Goal: Obtain resource: Obtain resource

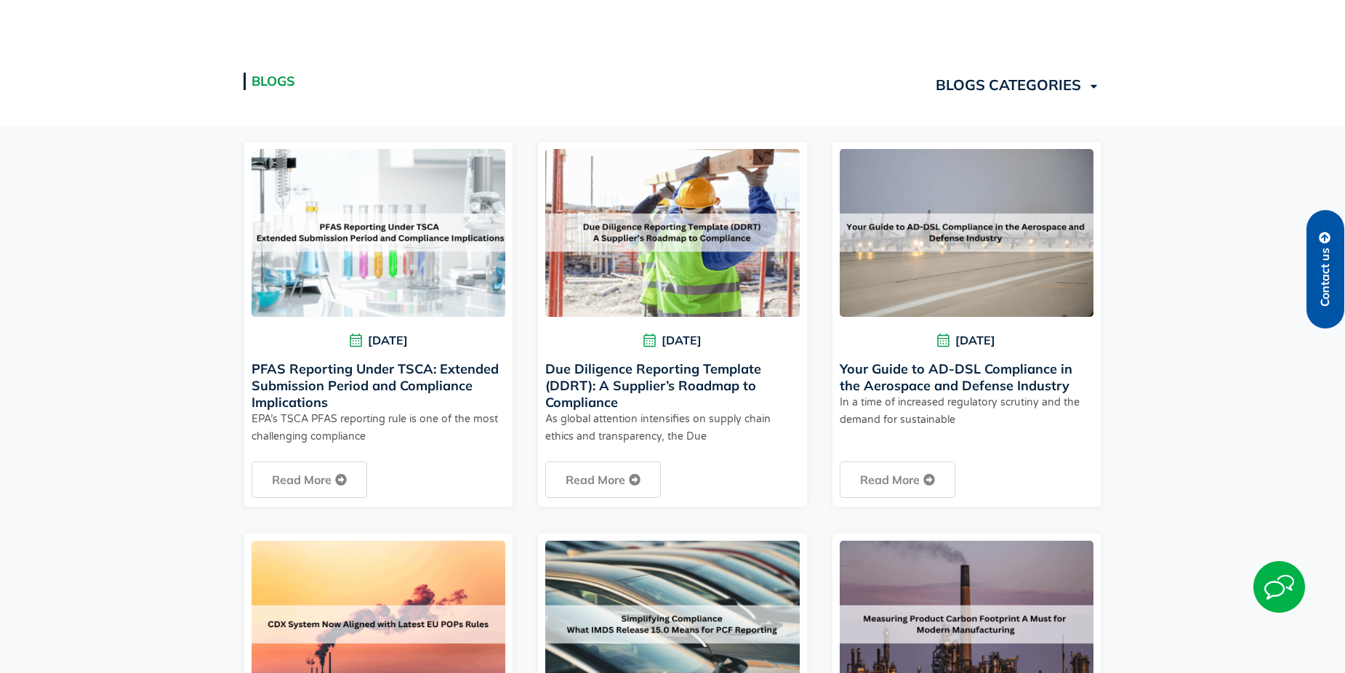
scroll to position [364, 0]
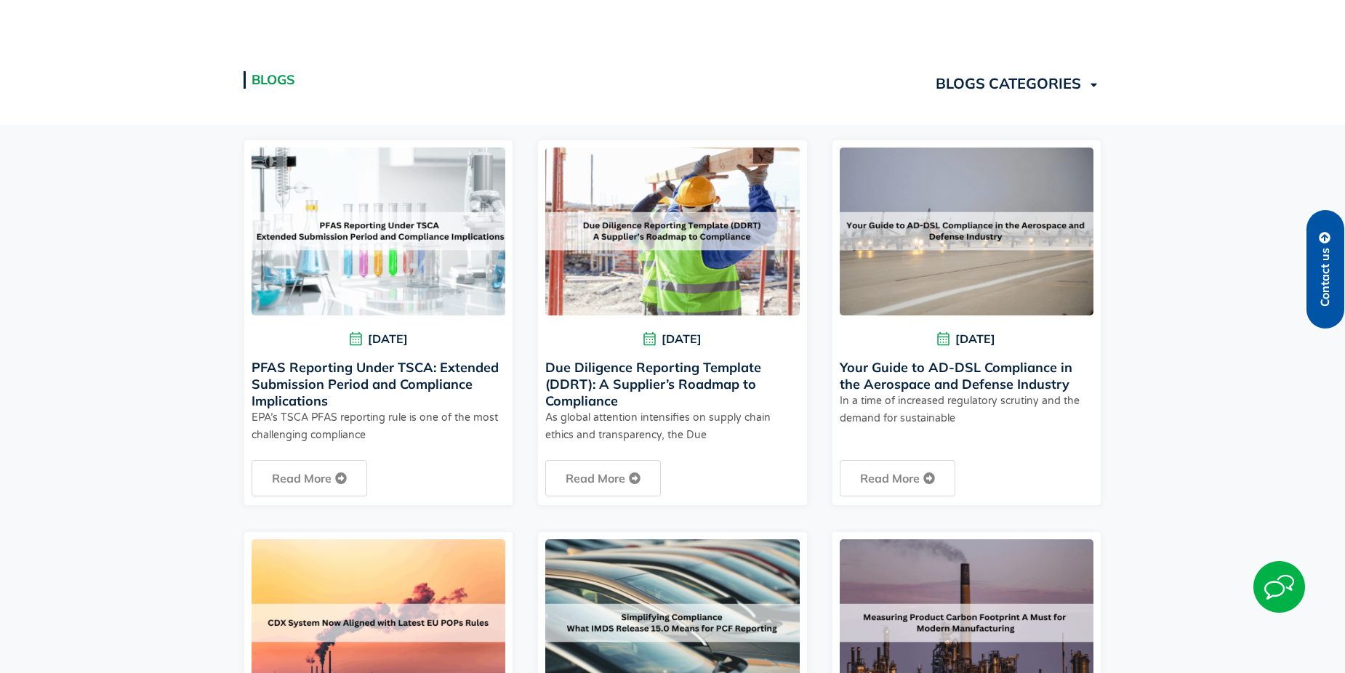
click at [680, 372] on link "Due Diligence Reporting Template (DDRT): A Supplier’s Roadmap to Compliance" at bounding box center [653, 384] width 216 height 50
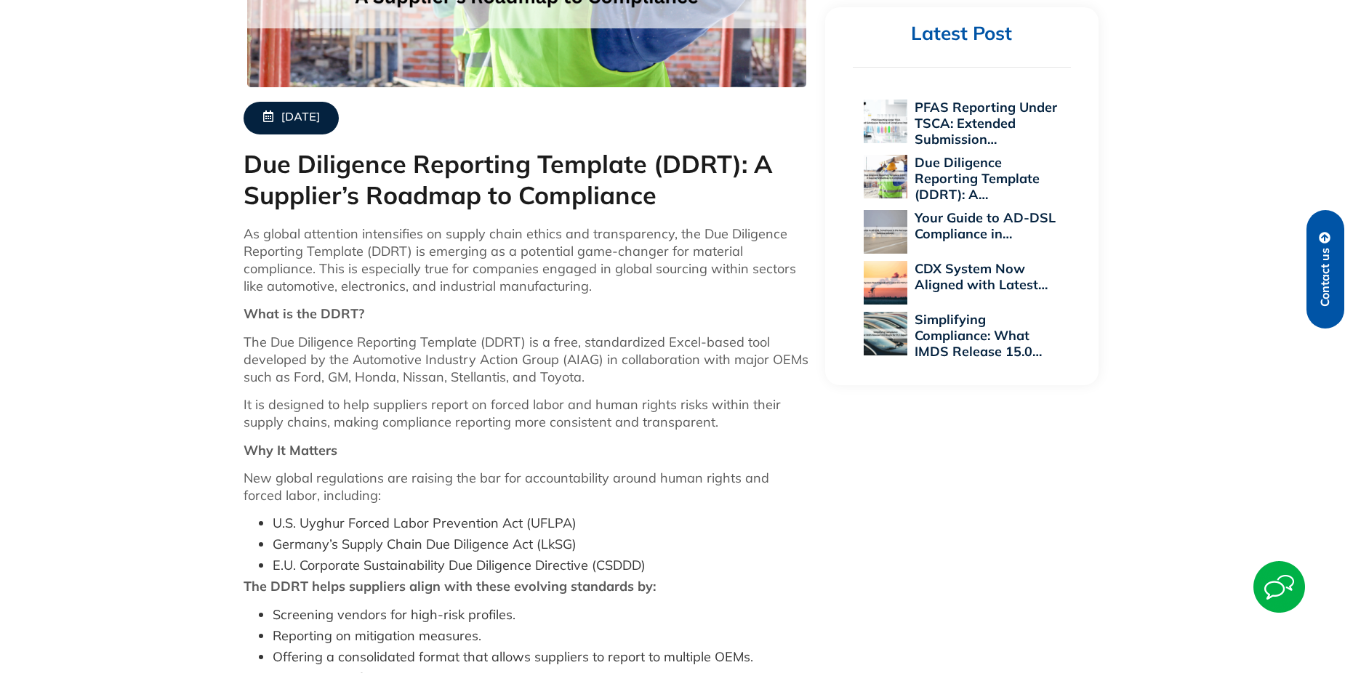
scroll to position [582, 0]
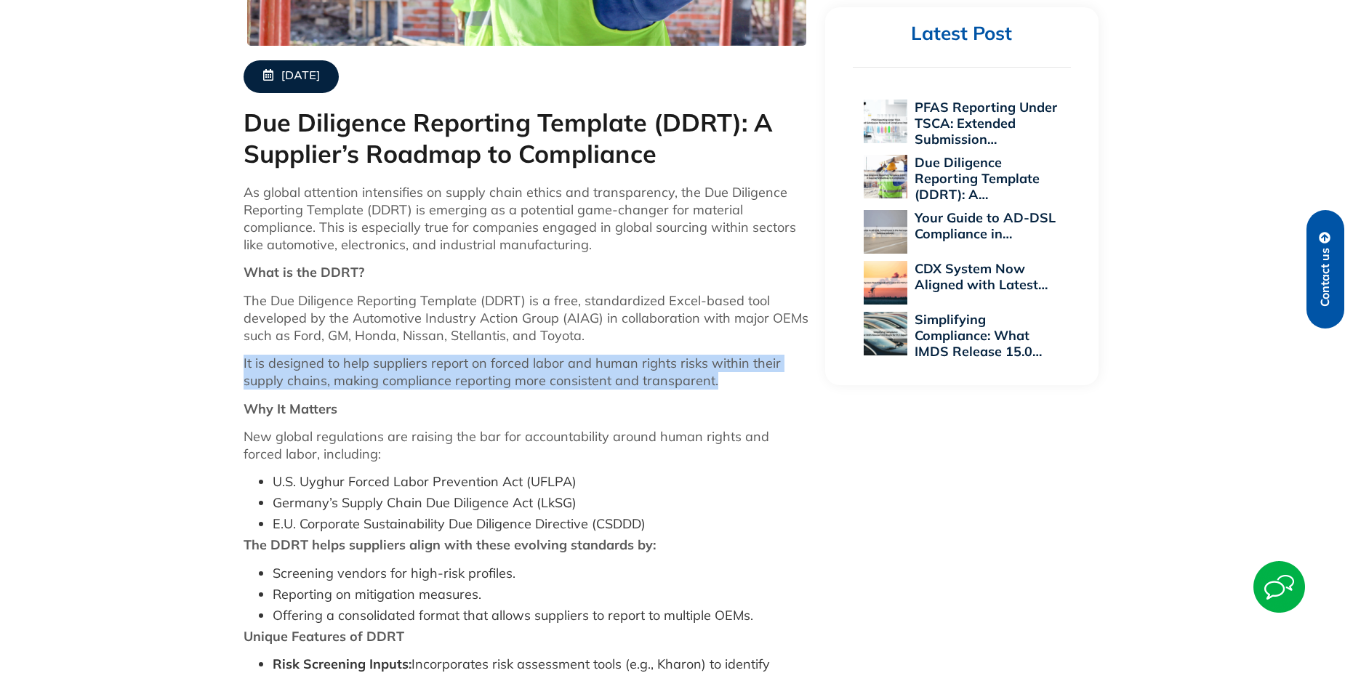
drag, startPoint x: 245, startPoint y: 361, endPoint x: 764, endPoint y: 386, distance: 519.7
click at [764, 386] on p "It is designed to help suppliers report on forced labor and human rights risks …" at bounding box center [527, 372] width 567 height 35
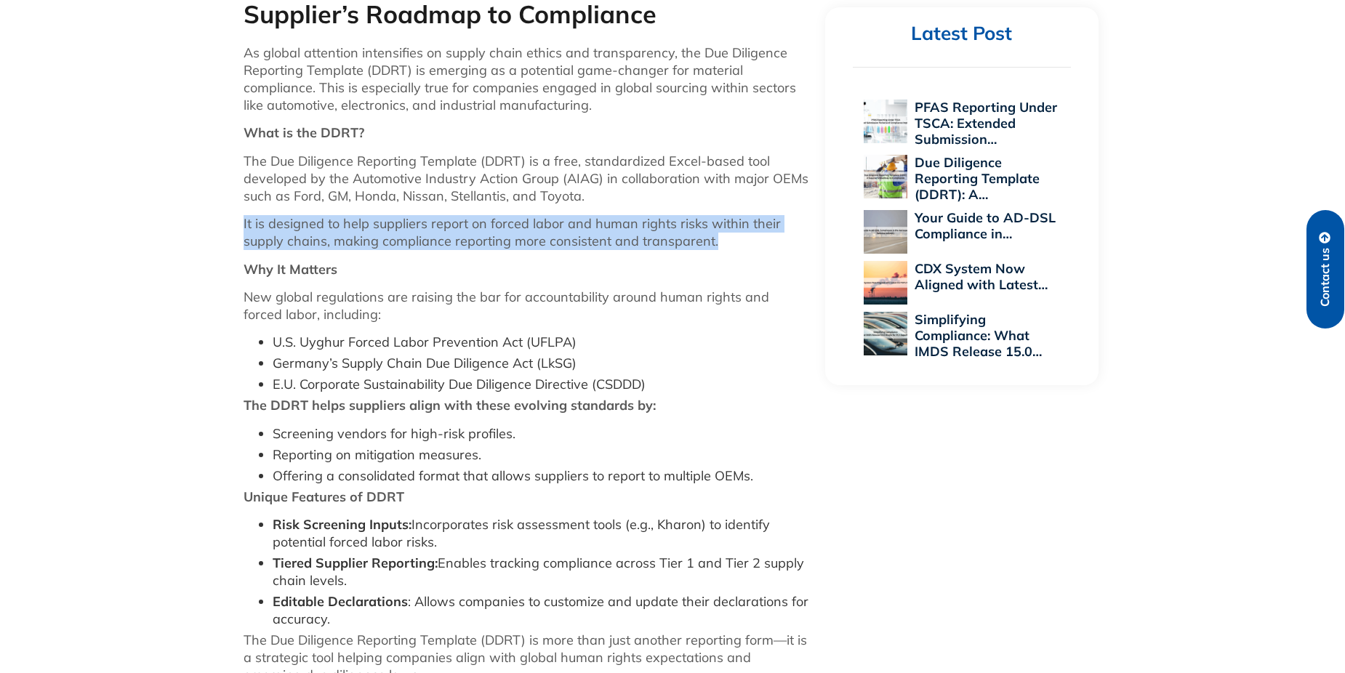
scroll to position [800, 0]
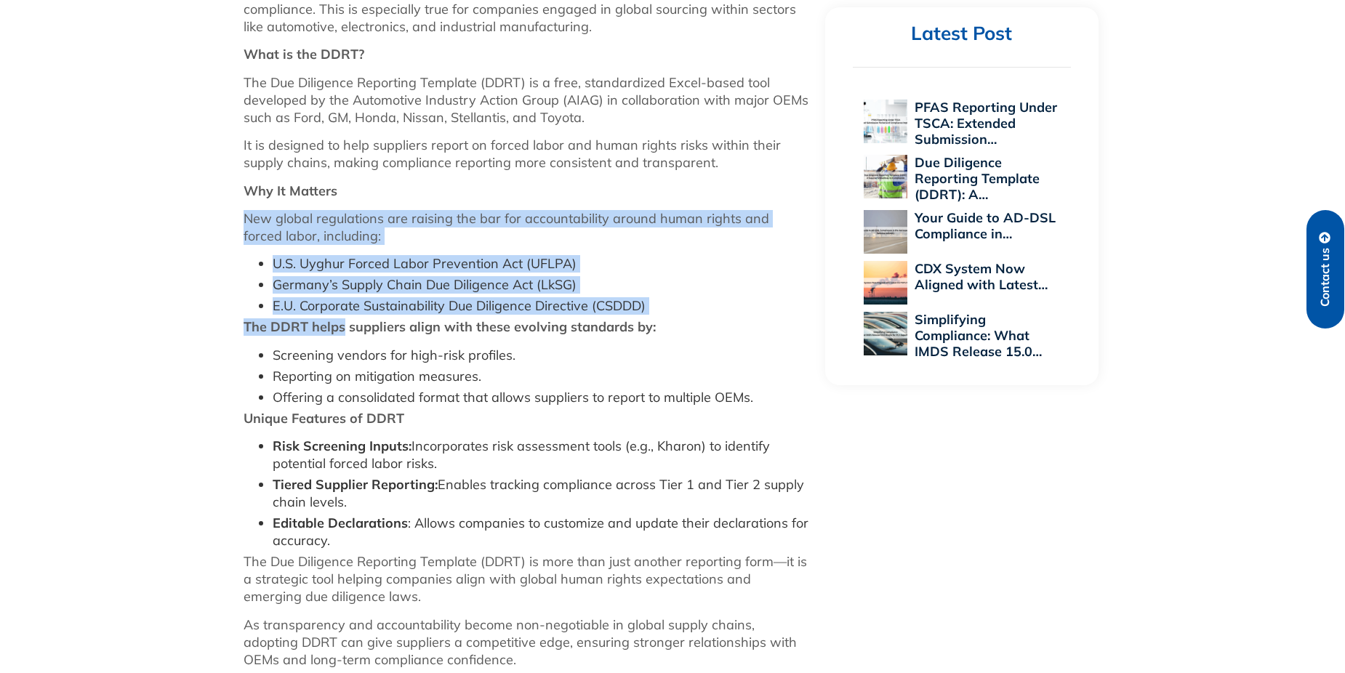
drag, startPoint x: 244, startPoint y: 218, endPoint x: 343, endPoint y: 323, distance: 144.0
click at [343, 323] on div "As global attention intensifies on supply chain ethics and transparency, the Du…" at bounding box center [527, 679] width 567 height 1426
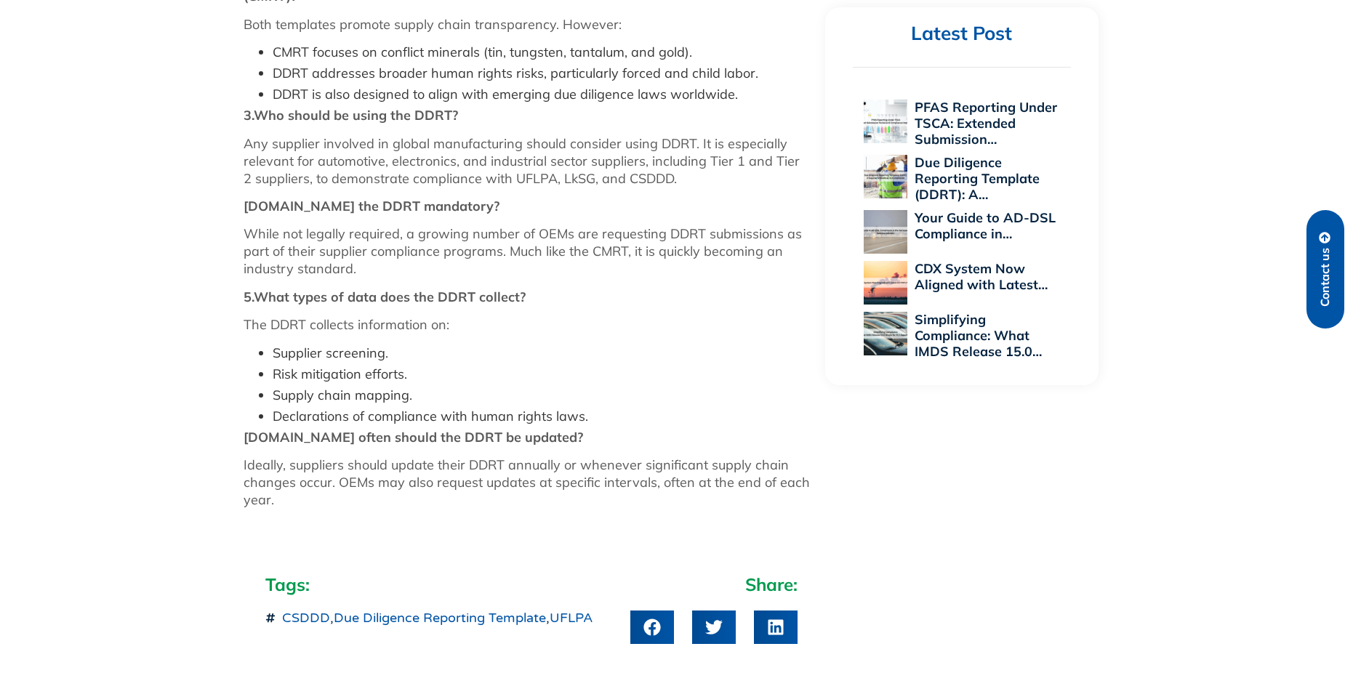
scroll to position [1745, 0]
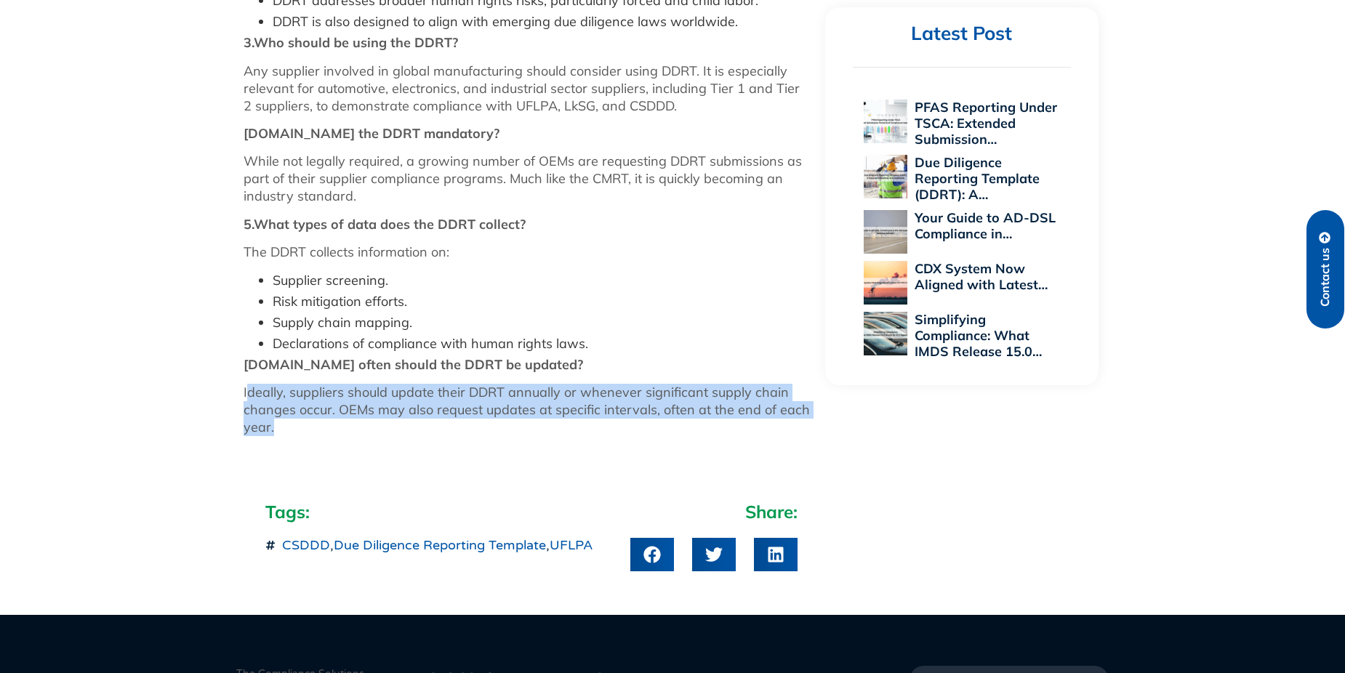
drag, startPoint x: 251, startPoint y: 380, endPoint x: 808, endPoint y: 404, distance: 557.4
click at [808, 404] on p "Ideally, suppliers should update their DDRT annually or whenever significant su…" at bounding box center [527, 410] width 567 height 52
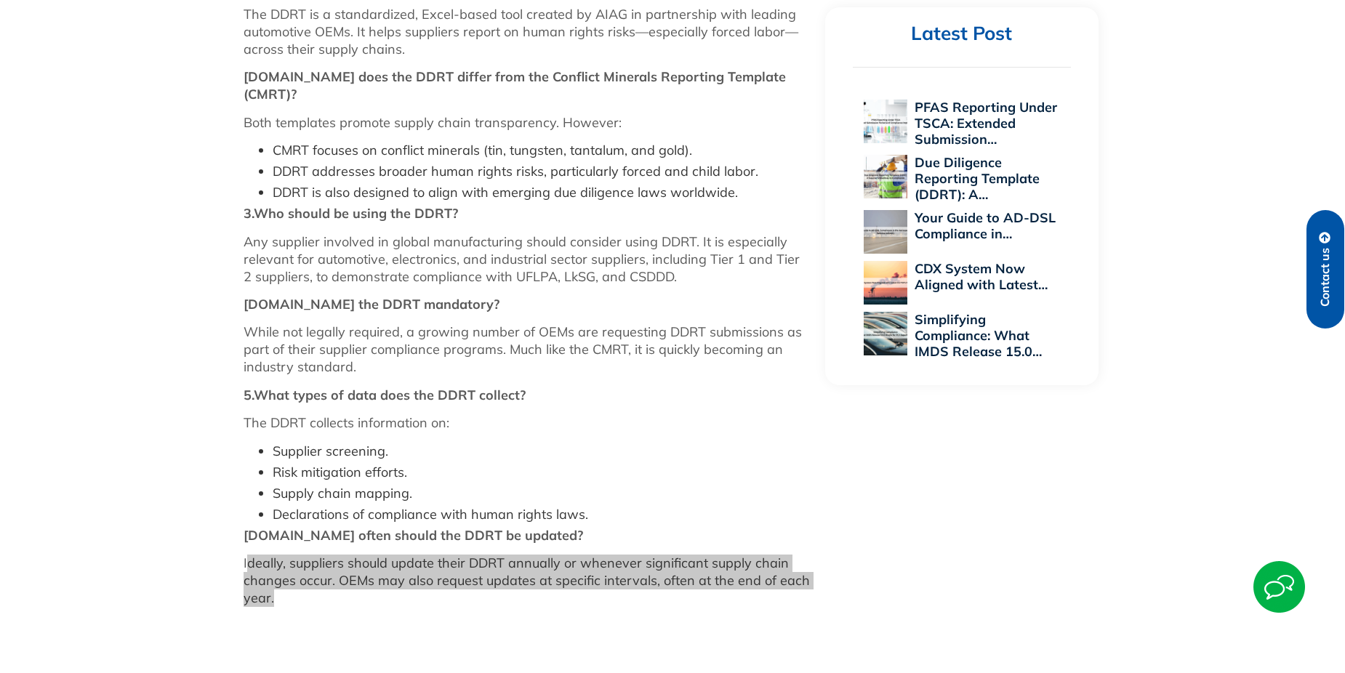
scroll to position [1599, 0]
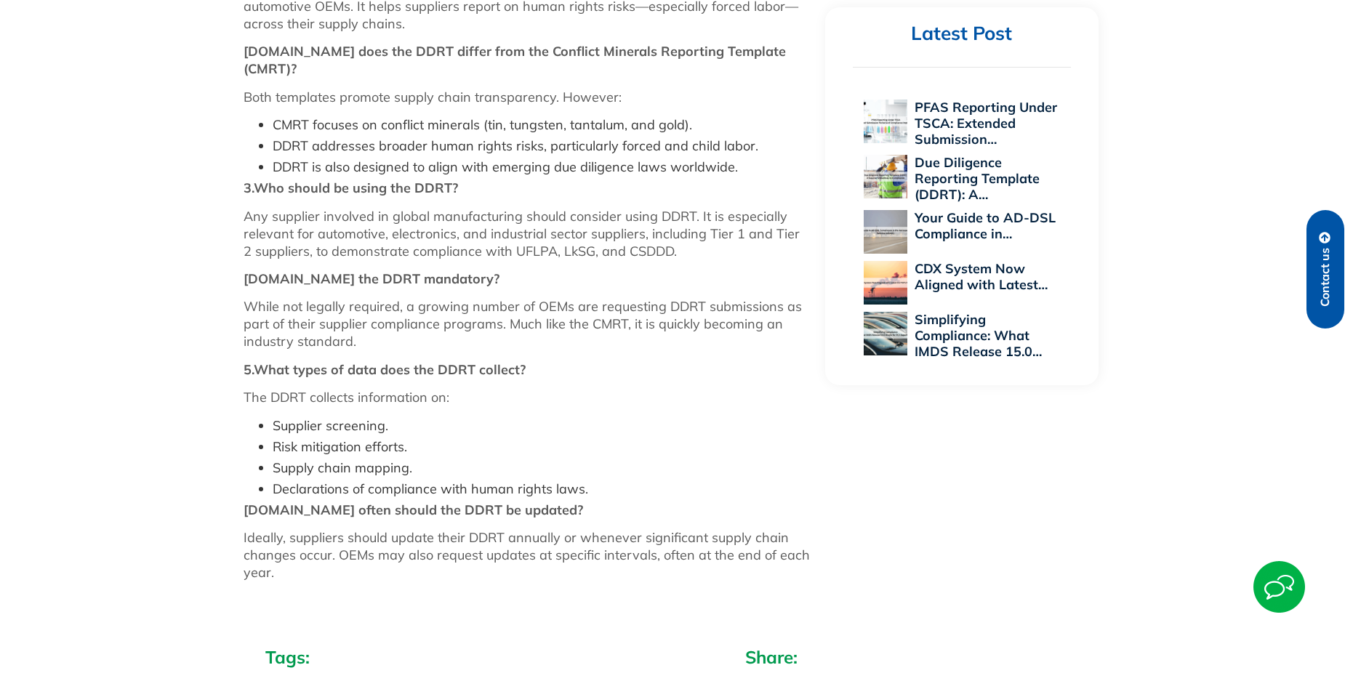
click at [354, 481] on li "Declarations of compliance with human rights laws." at bounding box center [542, 489] width 538 height 17
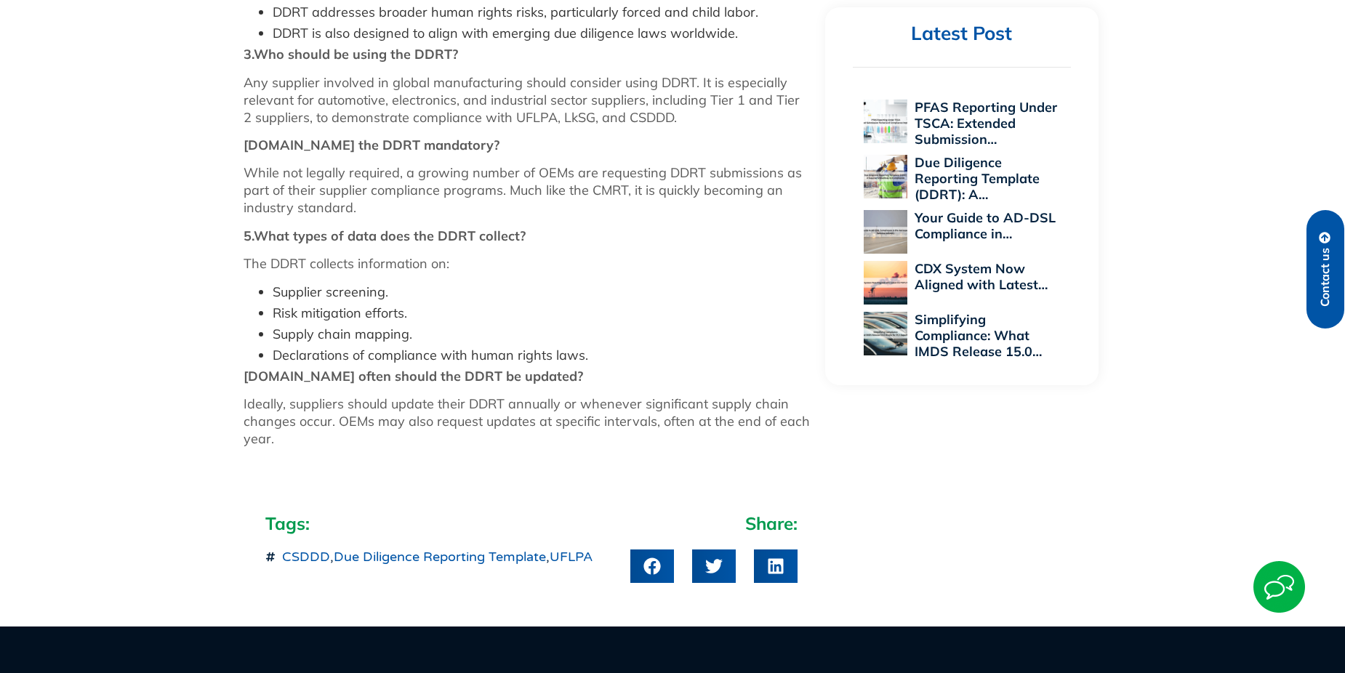
scroll to position [1745, 0]
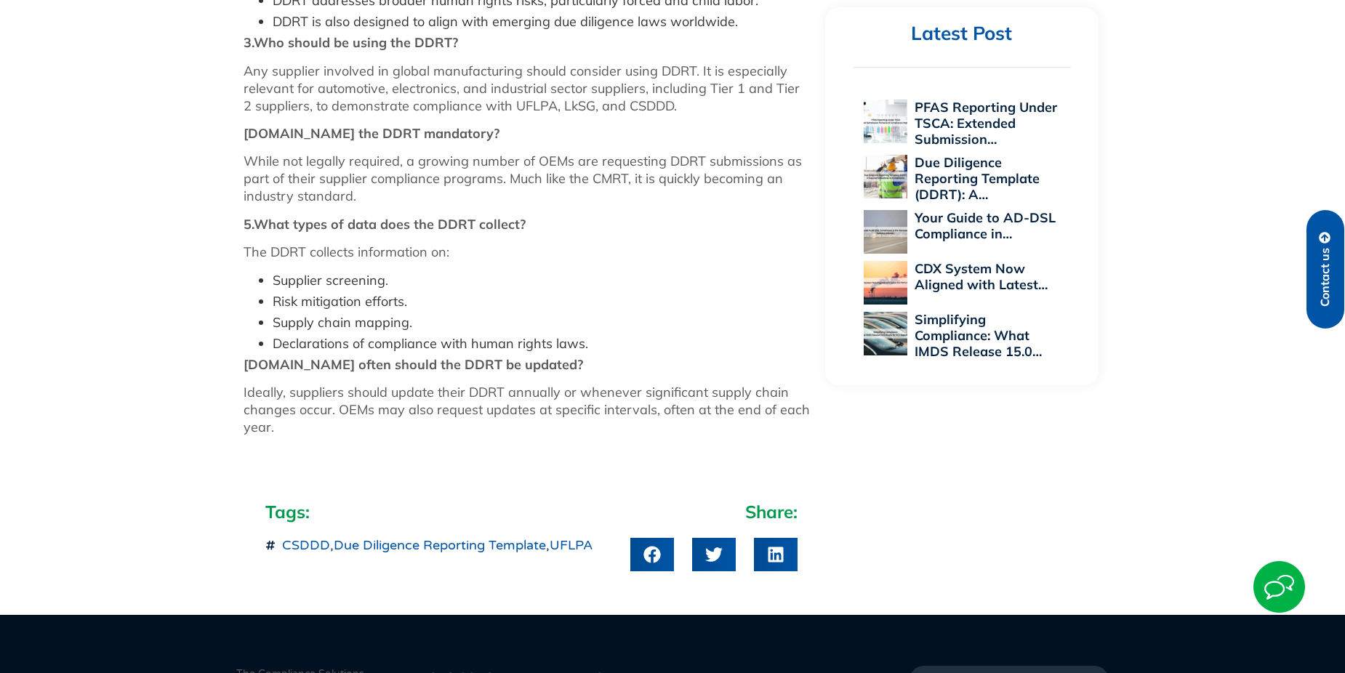
click at [360, 537] on link "Due Diligence Reporting Template" at bounding box center [440, 545] width 212 height 16
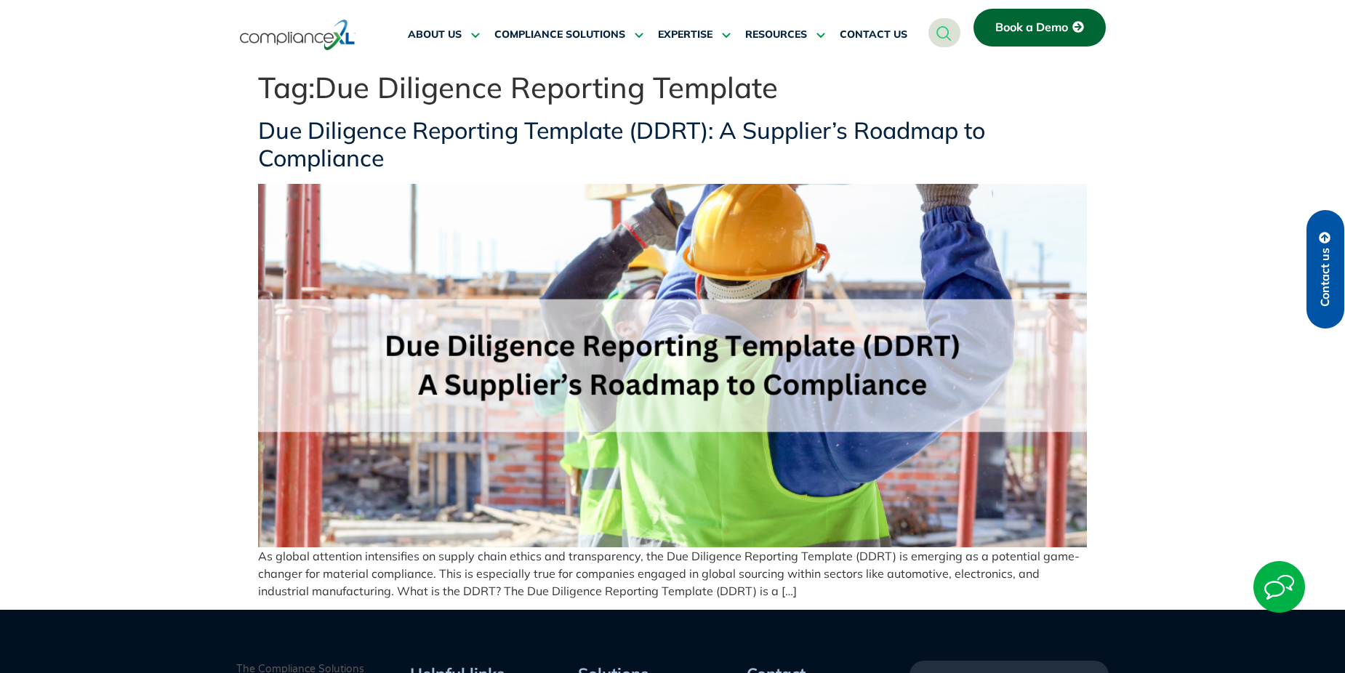
click at [463, 134] on link "Due Diligence Reporting Template (DDRT): A Supplier’s Roadmap to Compliance" at bounding box center [621, 144] width 727 height 57
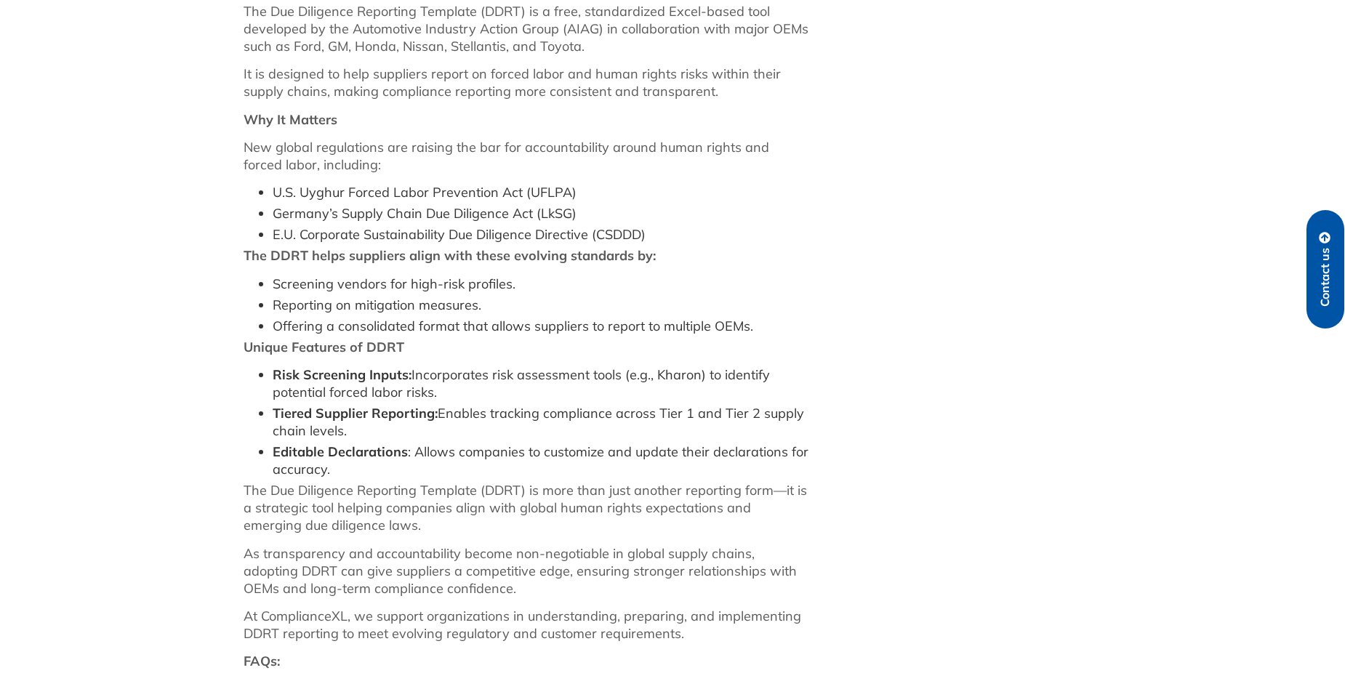
scroll to position [364, 0]
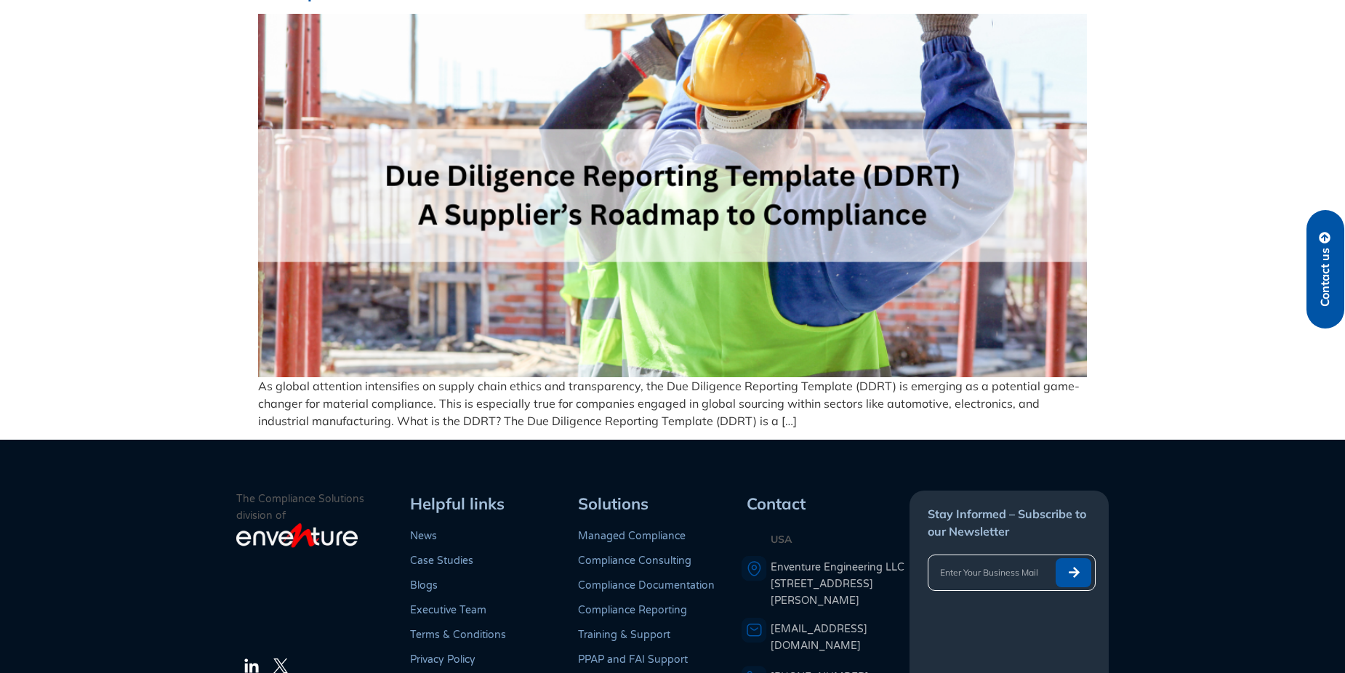
scroll to position [316, 0]
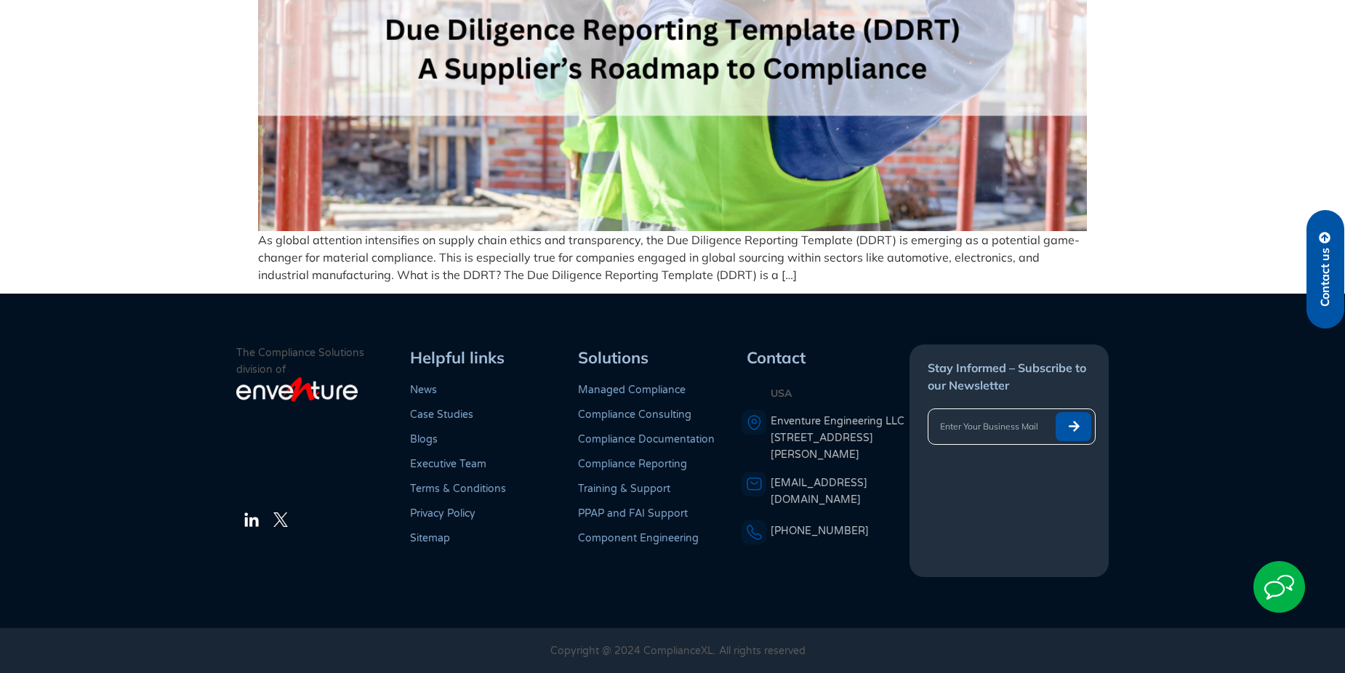
click at [728, 280] on p "As global attention intensifies on supply chain ethics and transparency, the Du…" at bounding box center [672, 257] width 829 height 52
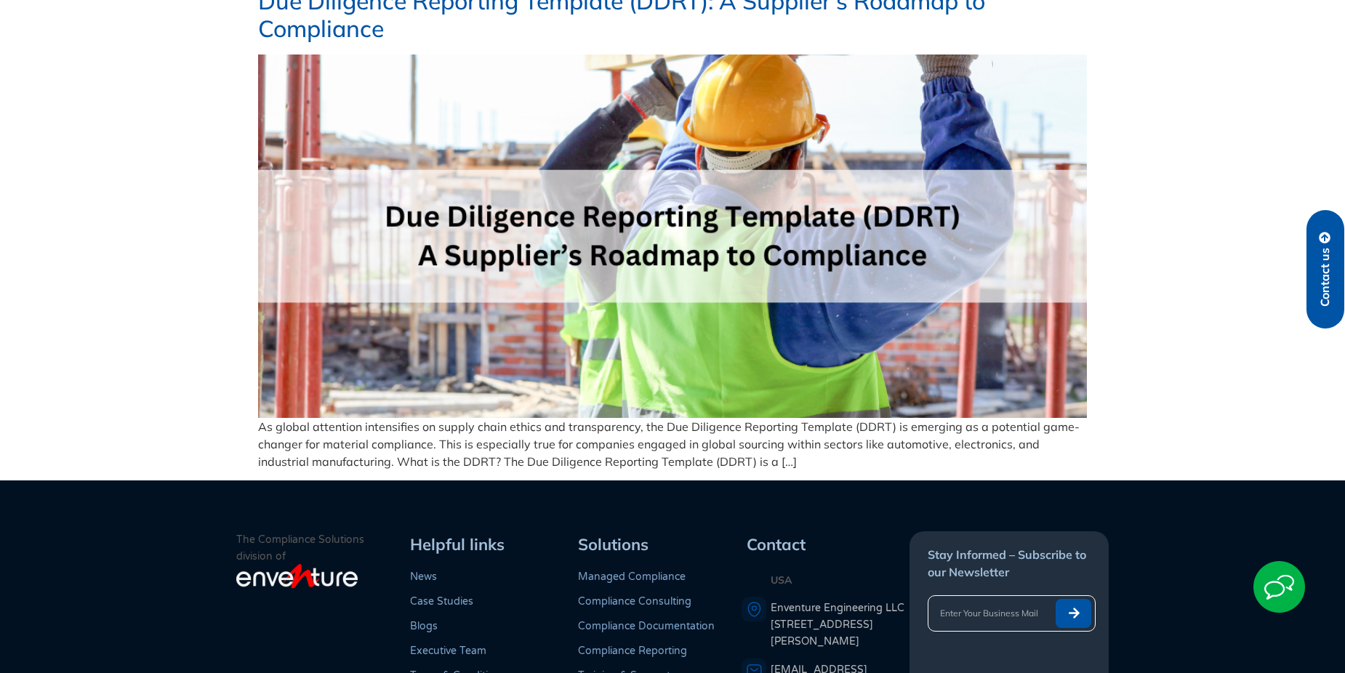
scroll to position [0, 0]
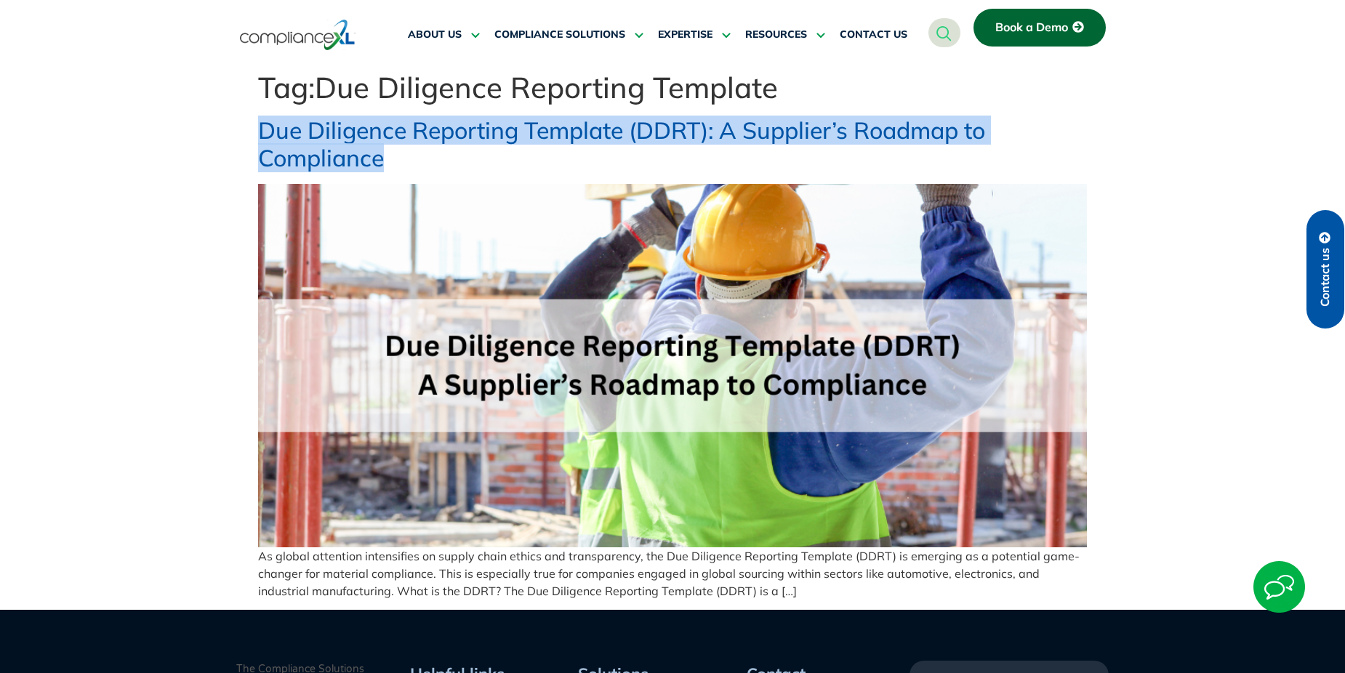
drag, startPoint x: 251, startPoint y: 122, endPoint x: 408, endPoint y: 158, distance: 161.2
click at [408, 158] on body "Skip to content ABOUT US Executive Team Meet Our Executive Team Leading the Way…" at bounding box center [672, 494] width 1345 height 989
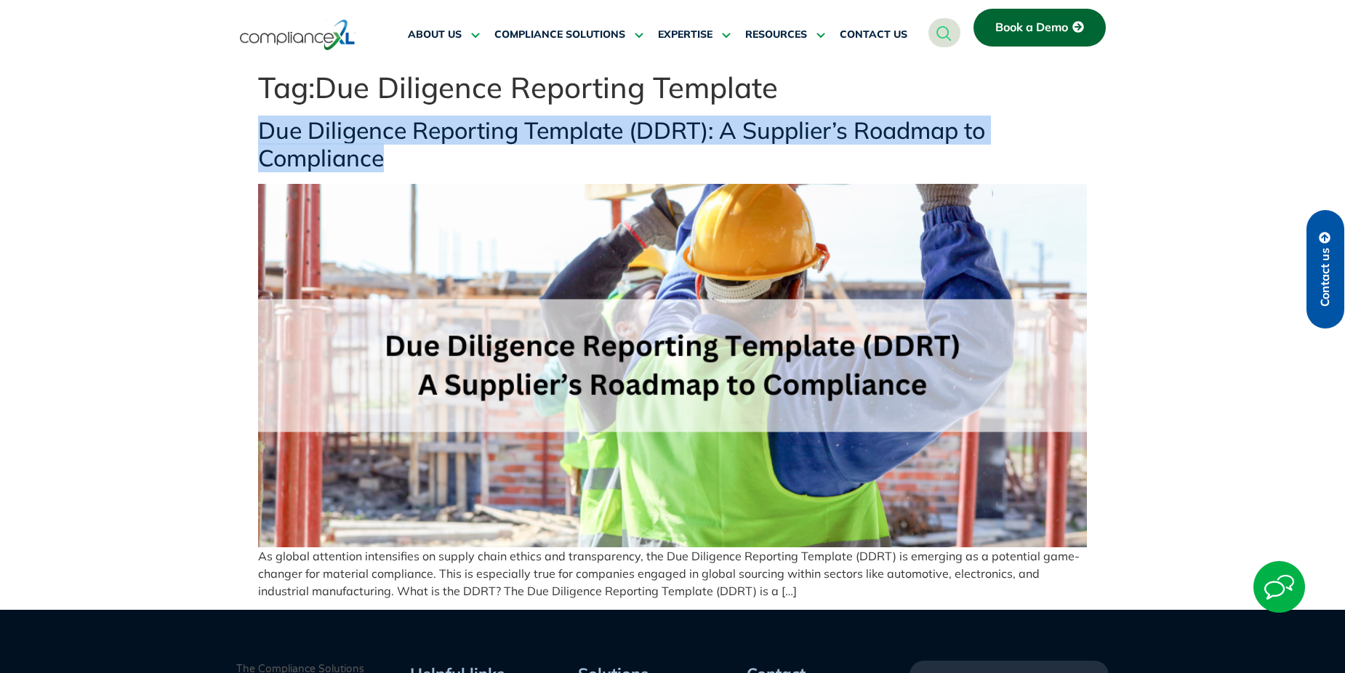
copy link "Due Diligence Reporting Template (DDRT): A Supplier’s Roadmap to Compliance"
